Goal: Find specific page/section: Find specific page/section

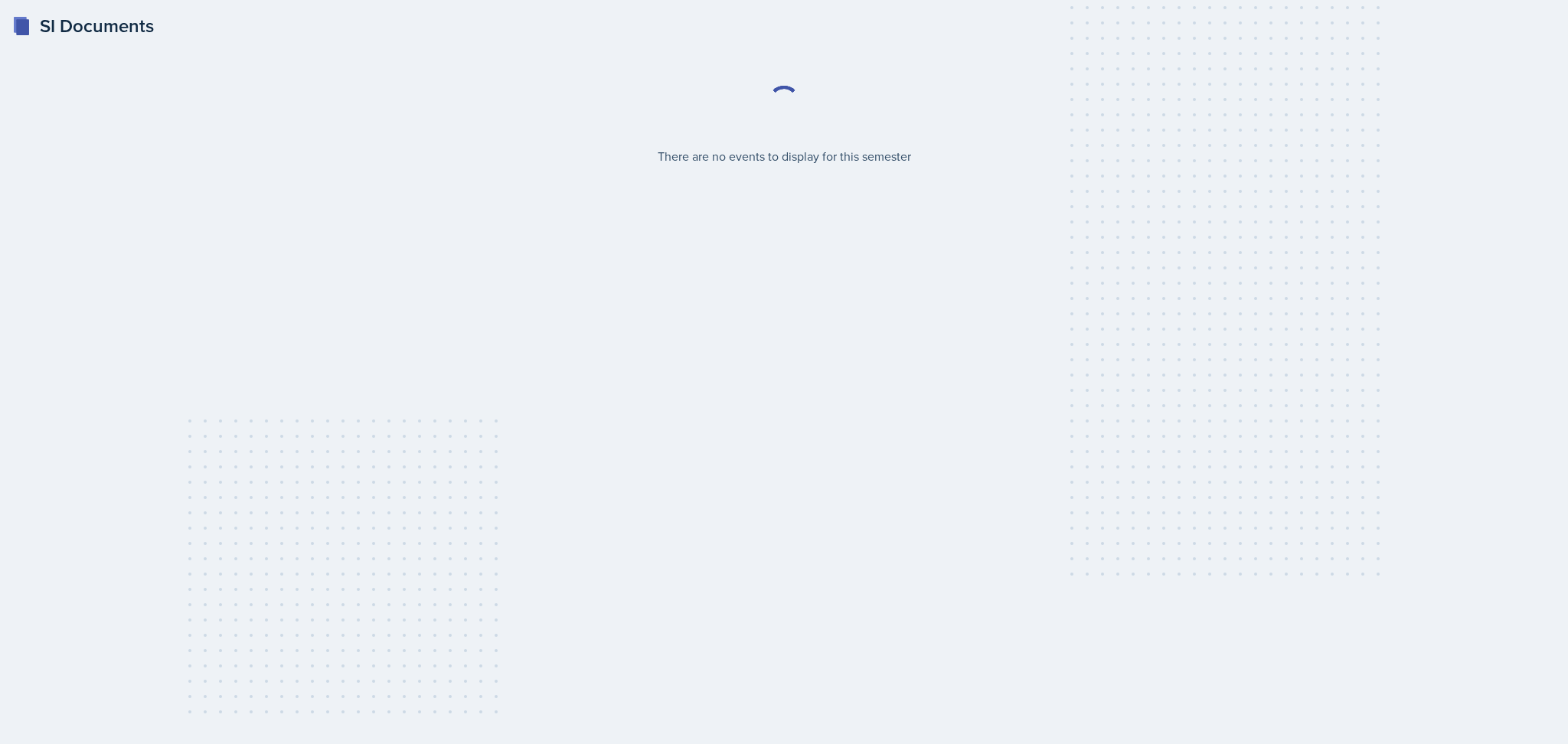
select select "2bed604d-1099-4043-b1bc-2365e8740244"
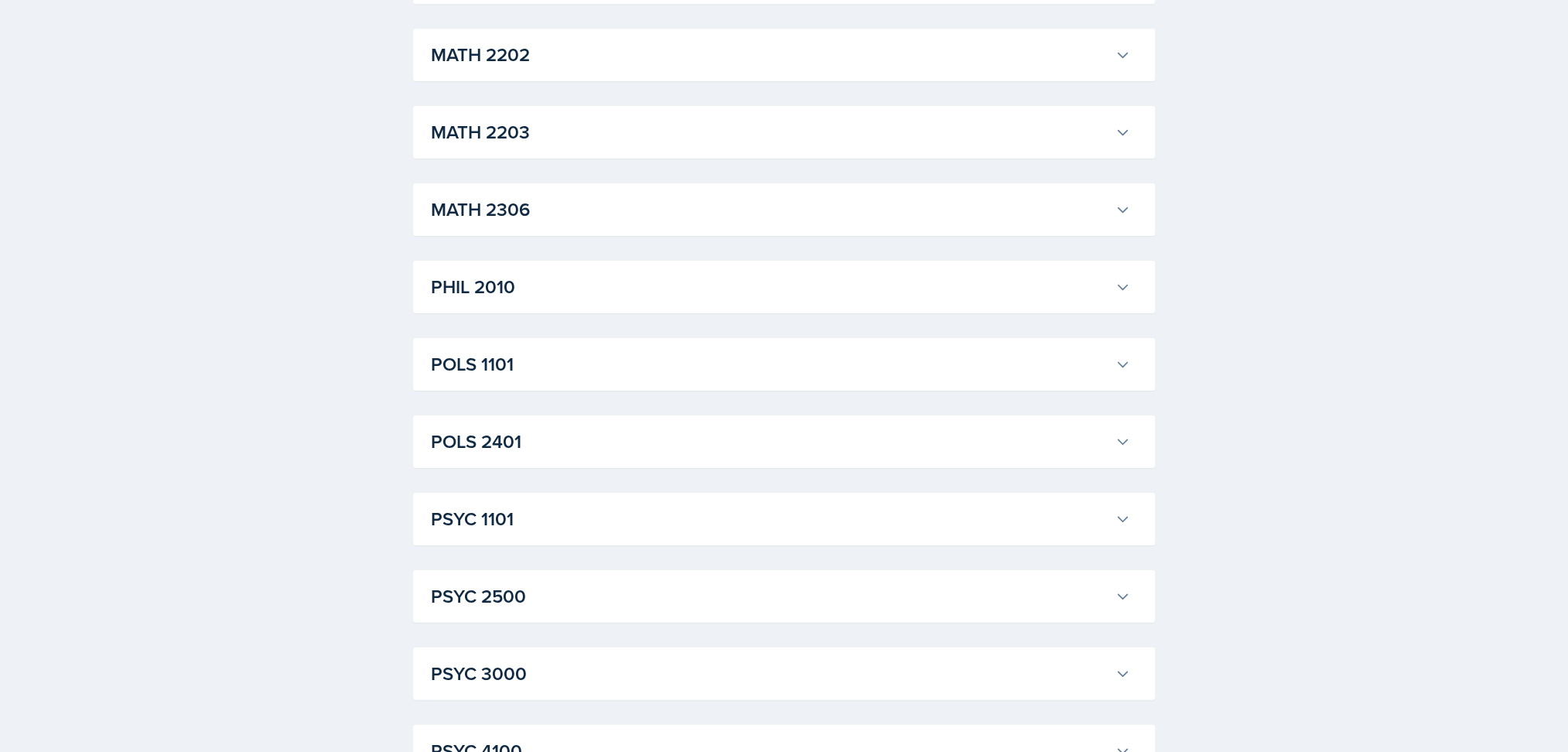
scroll to position [1816, 0]
click at [856, 358] on h3 "POLS 1101" at bounding box center [770, 363] width 678 height 28
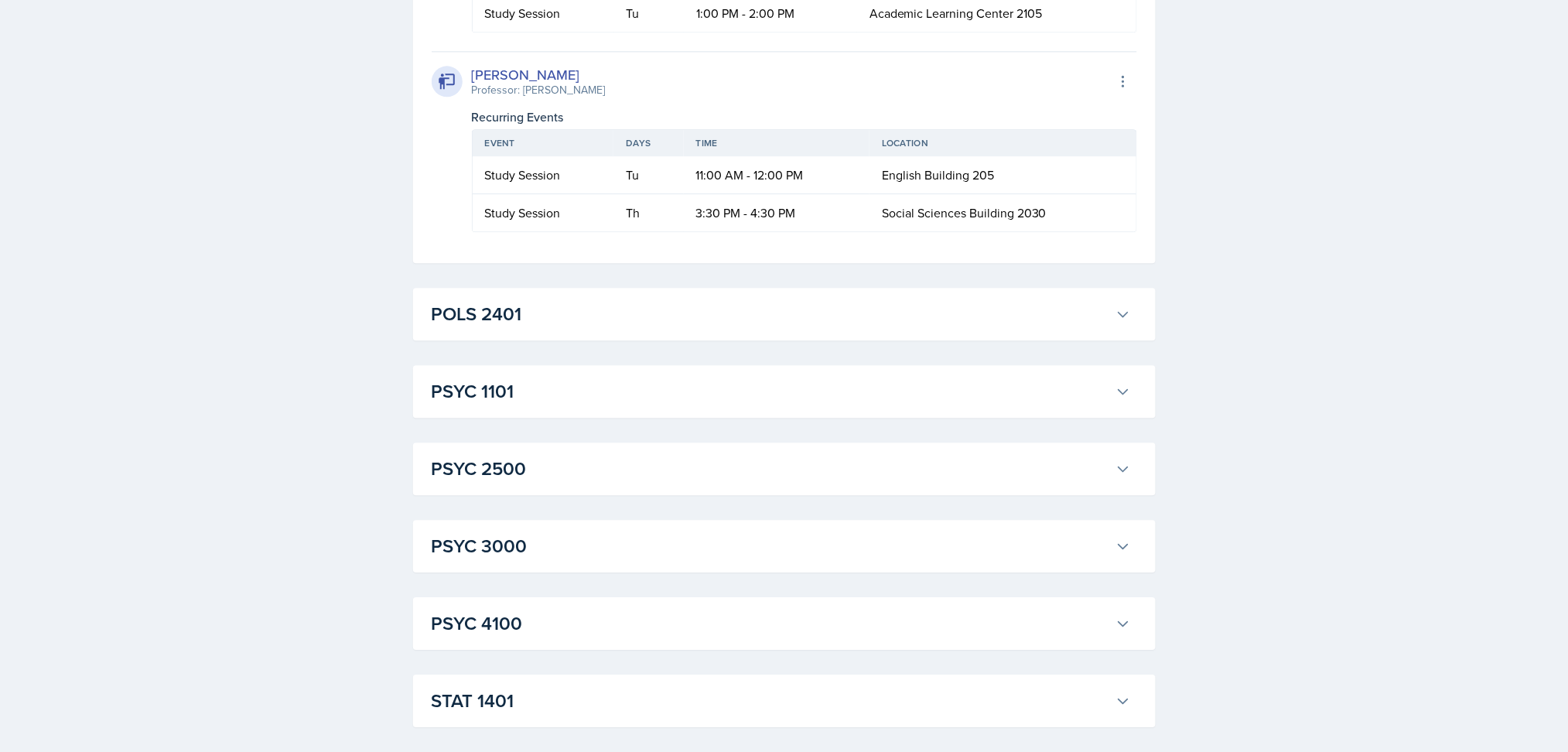
scroll to position [3525, 0]
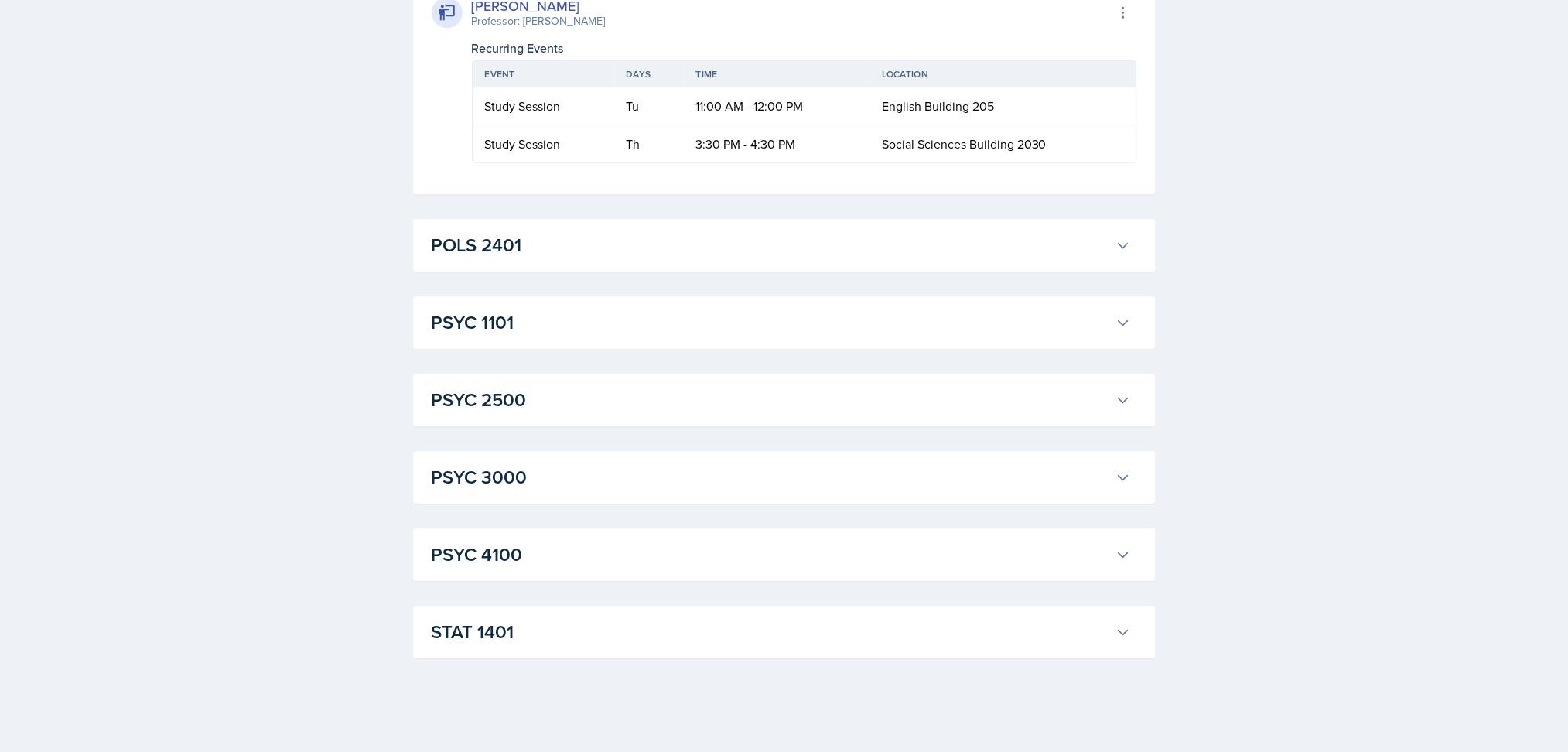
click at [814, 272] on div "POLS 2401 [PERSON_NAME] Professor: [PERSON_NAME] Export to Google Calendar Recu…" at bounding box center [784, 245] width 742 height 53
click at [807, 260] on h3 "POLS 2401" at bounding box center [770, 245] width 678 height 28
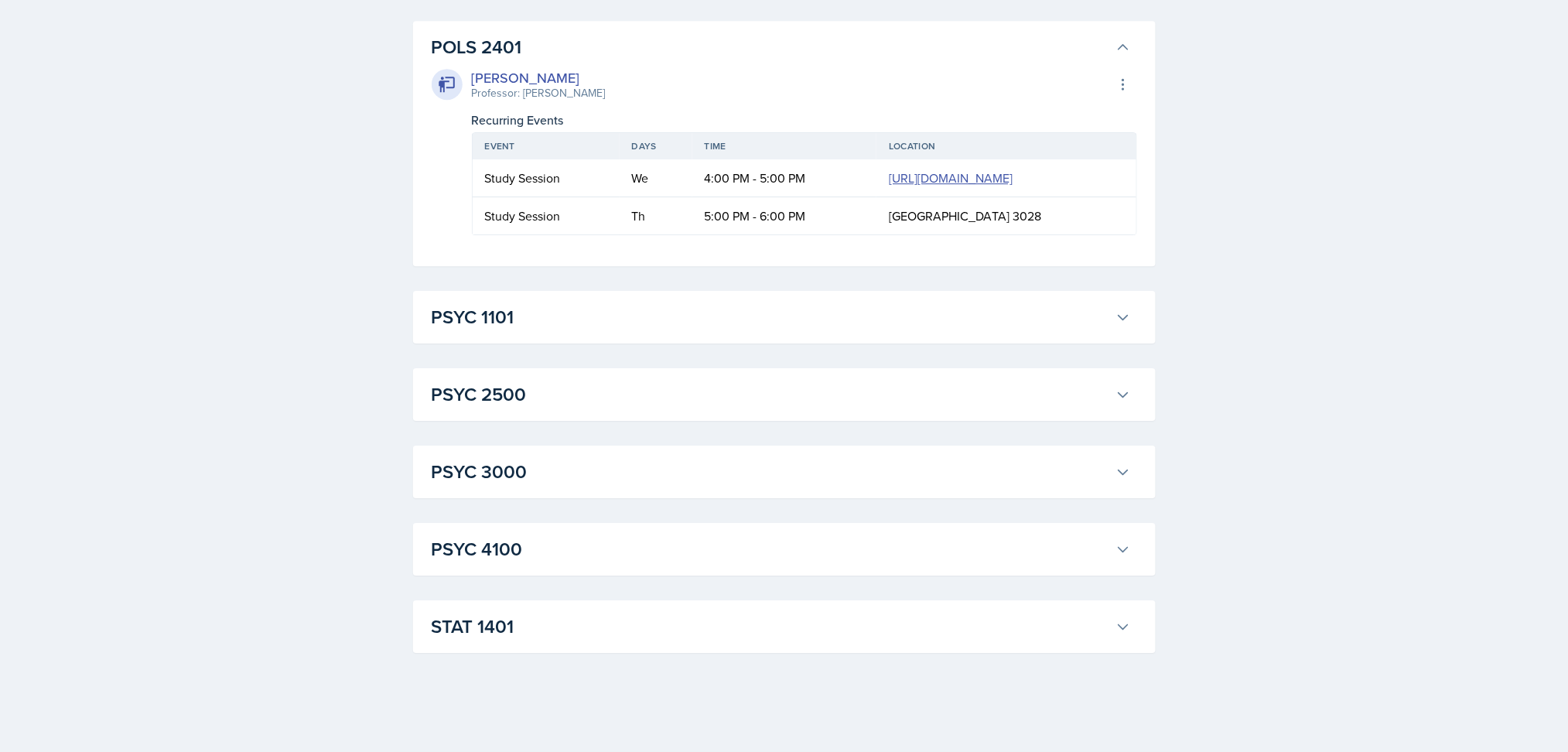
scroll to position [4028, 0]
click at [1051, 409] on h3 "PSYC 2500" at bounding box center [770, 394] width 678 height 28
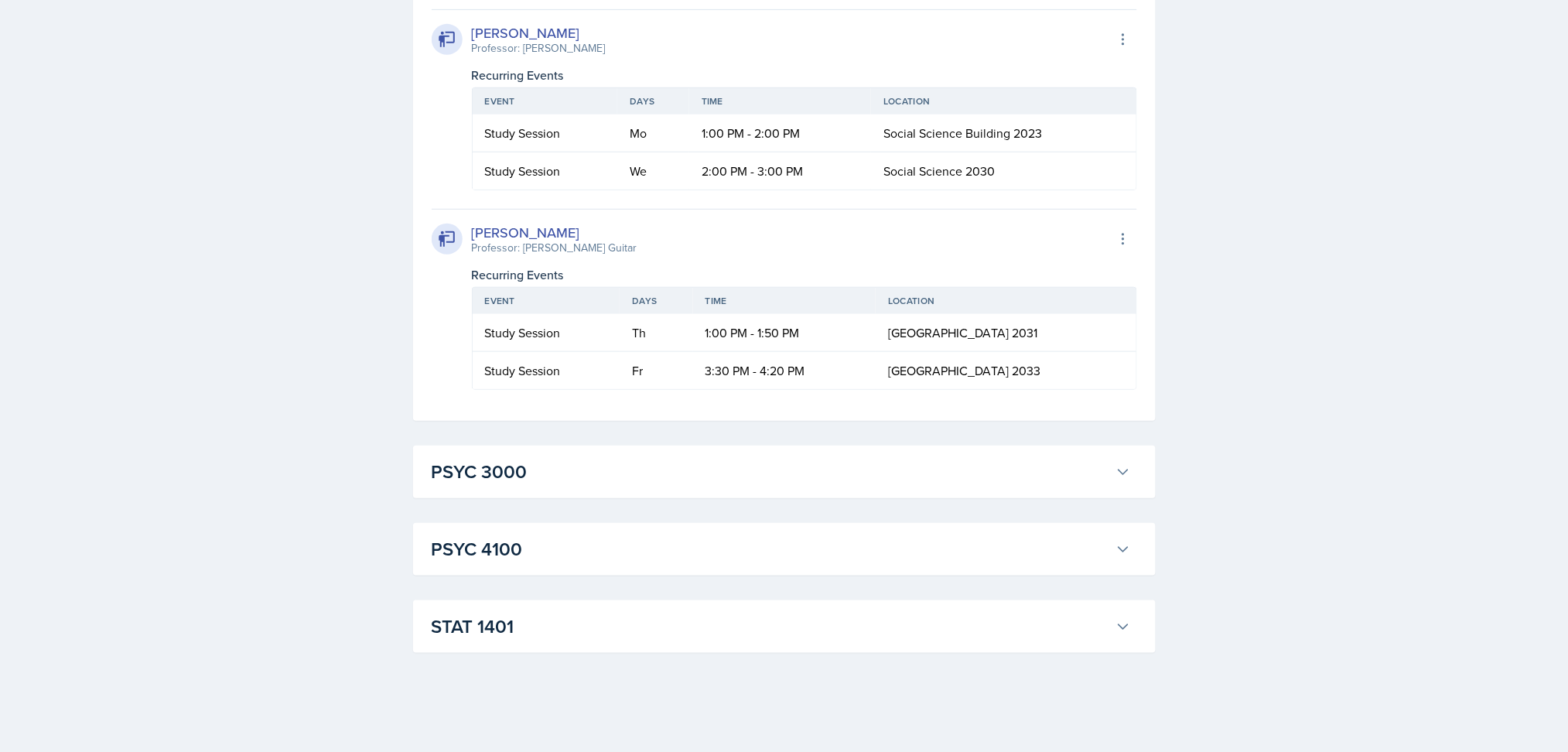
scroll to position [5096, 0]
click at [888, 484] on h3 "PSYC 3000" at bounding box center [770, 472] width 678 height 28
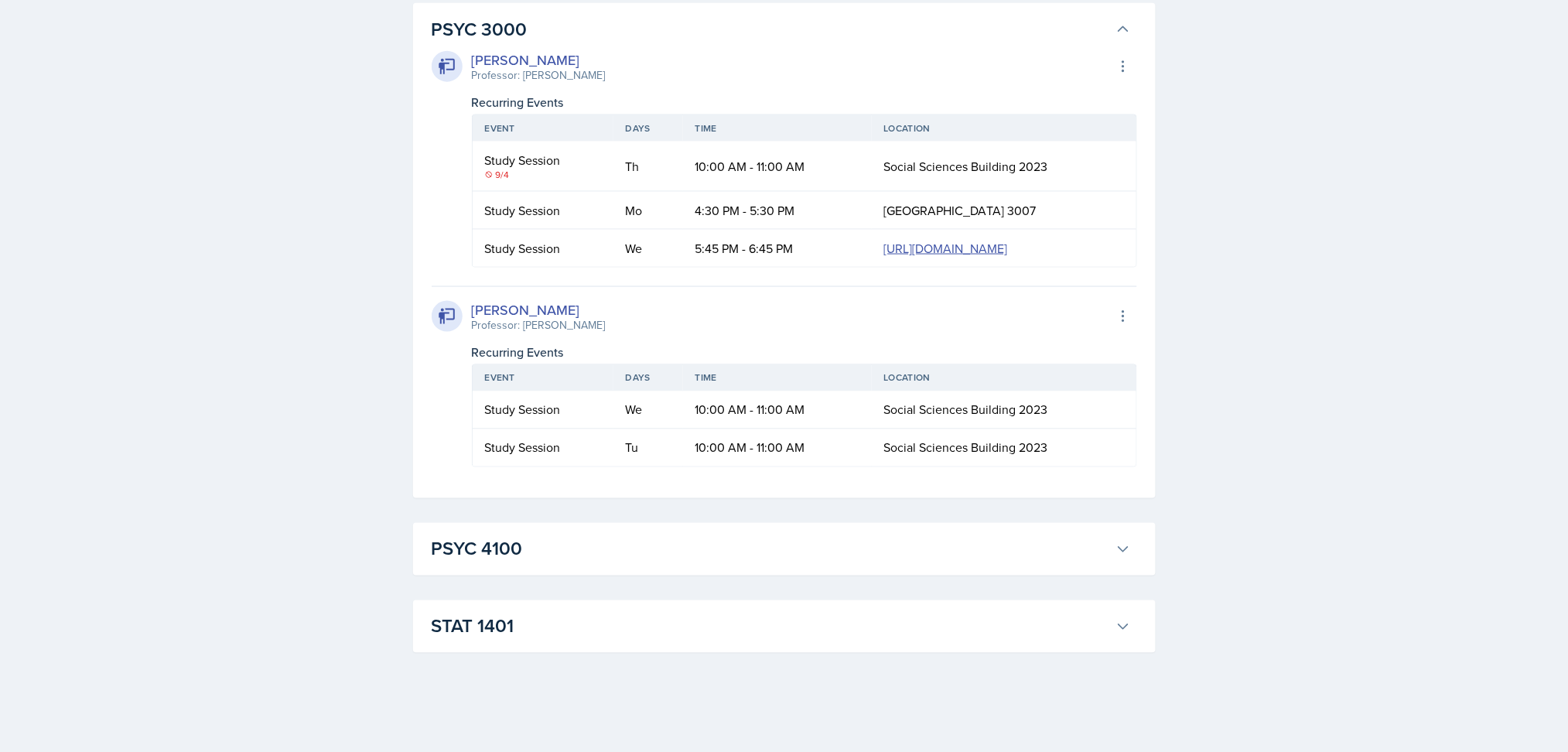
scroll to position [5710, 0]
click at [893, 538] on h3 "PSYC 4100" at bounding box center [770, 550] width 678 height 28
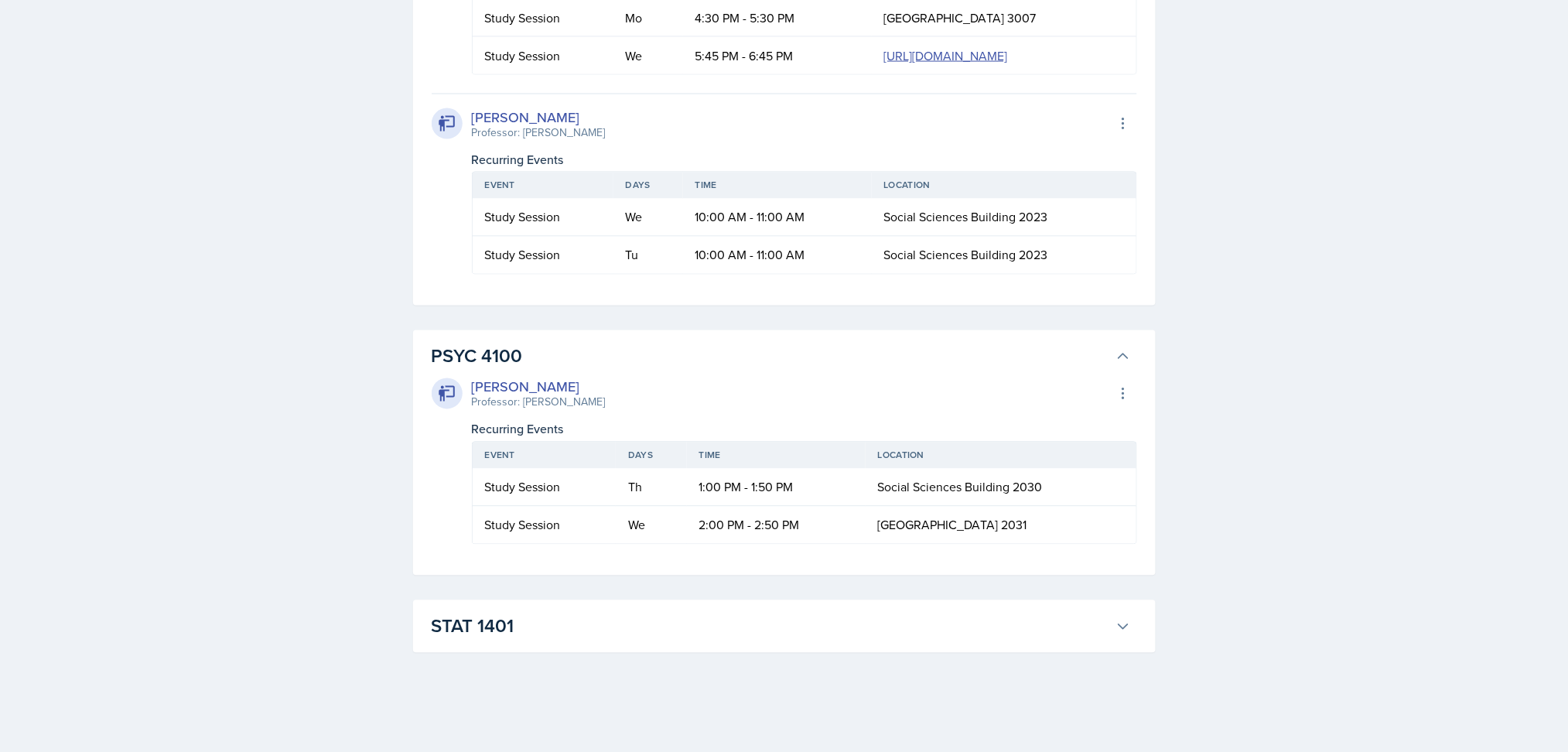
scroll to position [5902, 0]
click at [906, 623] on h3 "STAT 1401" at bounding box center [770, 627] width 678 height 28
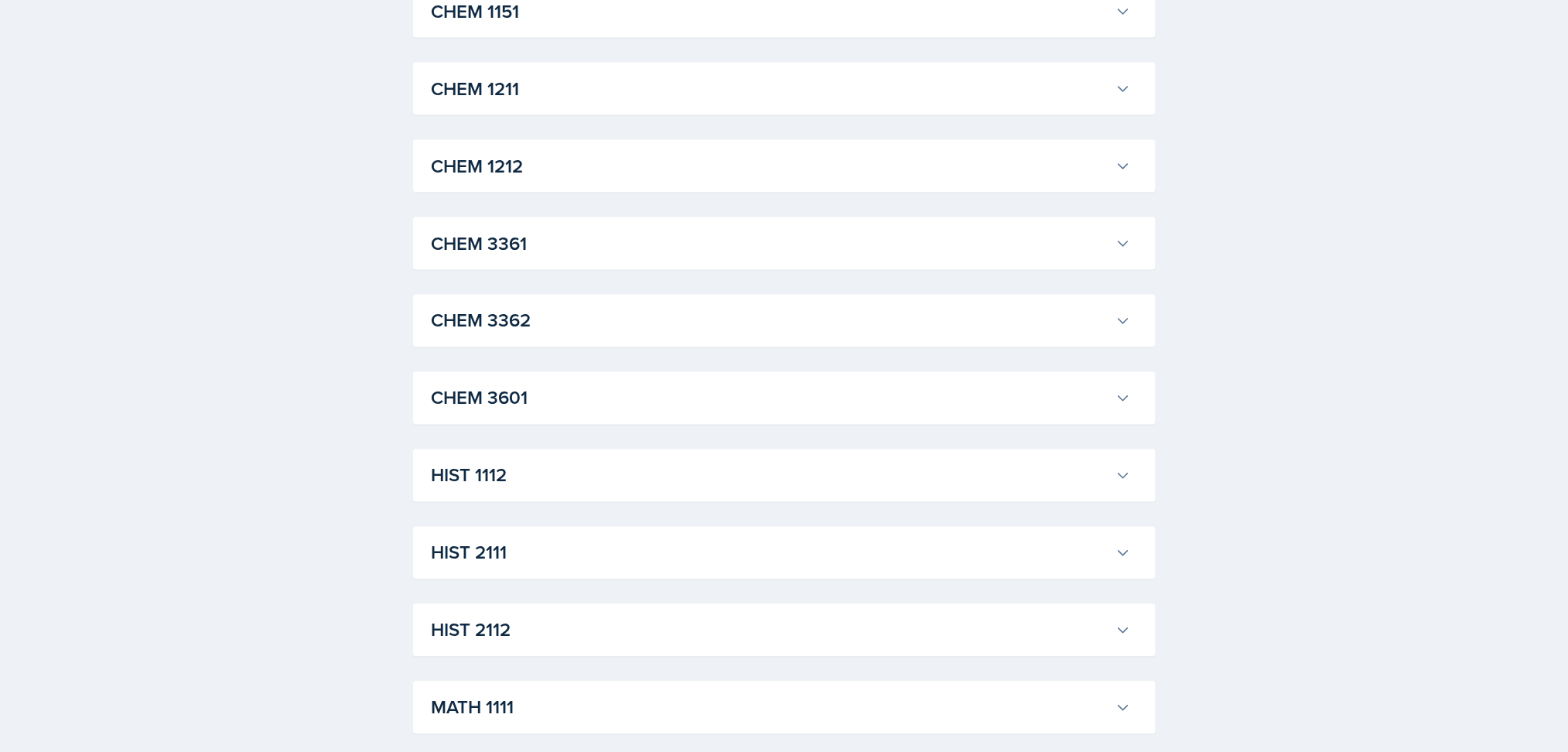
scroll to position [775, 0]
click at [864, 637] on h3 "HIST 2112" at bounding box center [770, 629] width 678 height 28
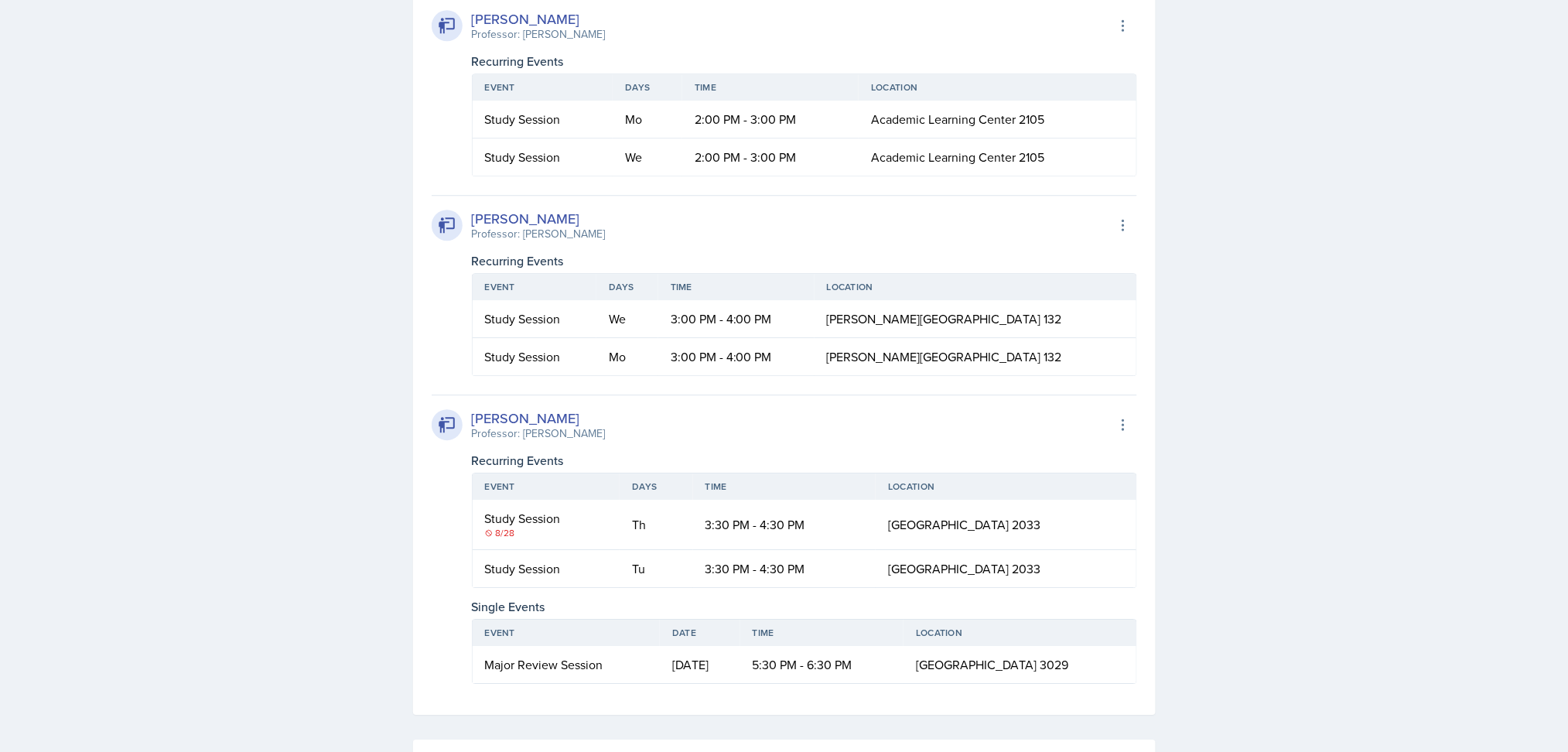
scroll to position [1416, 0]
